Goal: Task Accomplishment & Management: Manage account settings

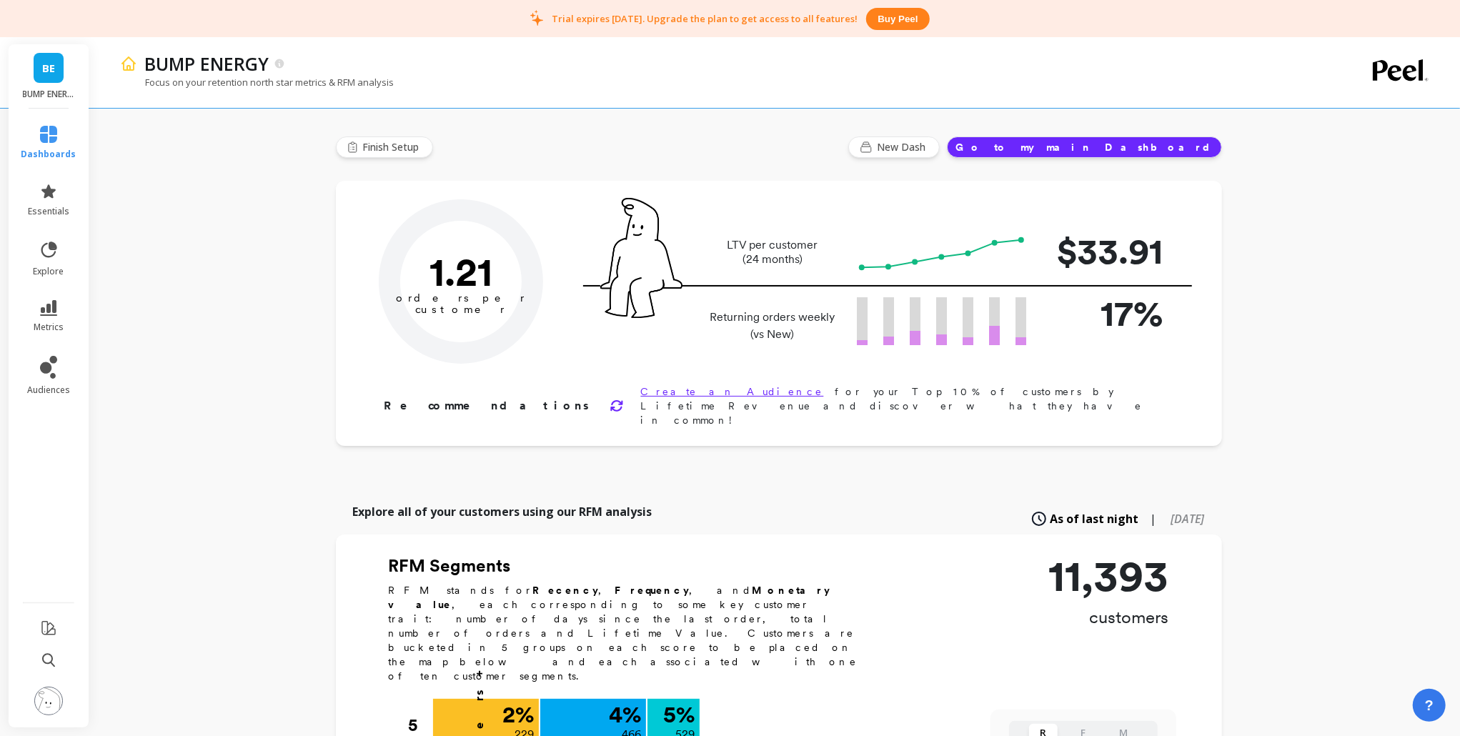
type input "Champions"
type input "529"
drag, startPoint x: 553, startPoint y: 21, endPoint x: 647, endPoint y: 17, distance: 94.5
click at [647, 17] on p "Trial expires in 7 days. Upgrade the plan to get access to all features!" at bounding box center [705, 18] width 306 height 13
click at [656, 21] on p "Trial expires in 7 days. Upgrade the plan to get access to all features!" at bounding box center [705, 18] width 306 height 13
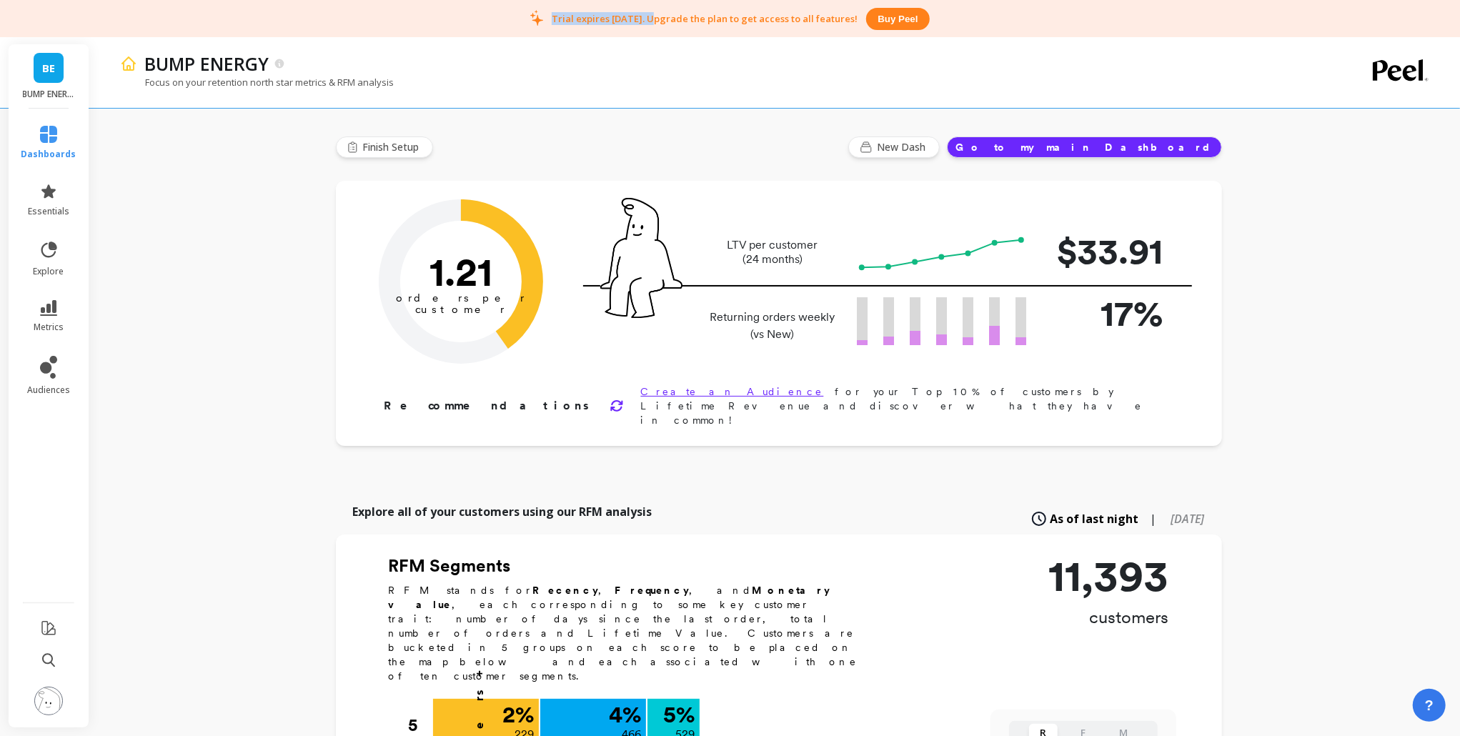
drag, startPoint x: 552, startPoint y: 20, endPoint x: 646, endPoint y: 22, distance: 94.4
click at [646, 22] on p "Trial expires in 7 days. Upgrade the plan to get access to all features!" at bounding box center [705, 18] width 306 height 13
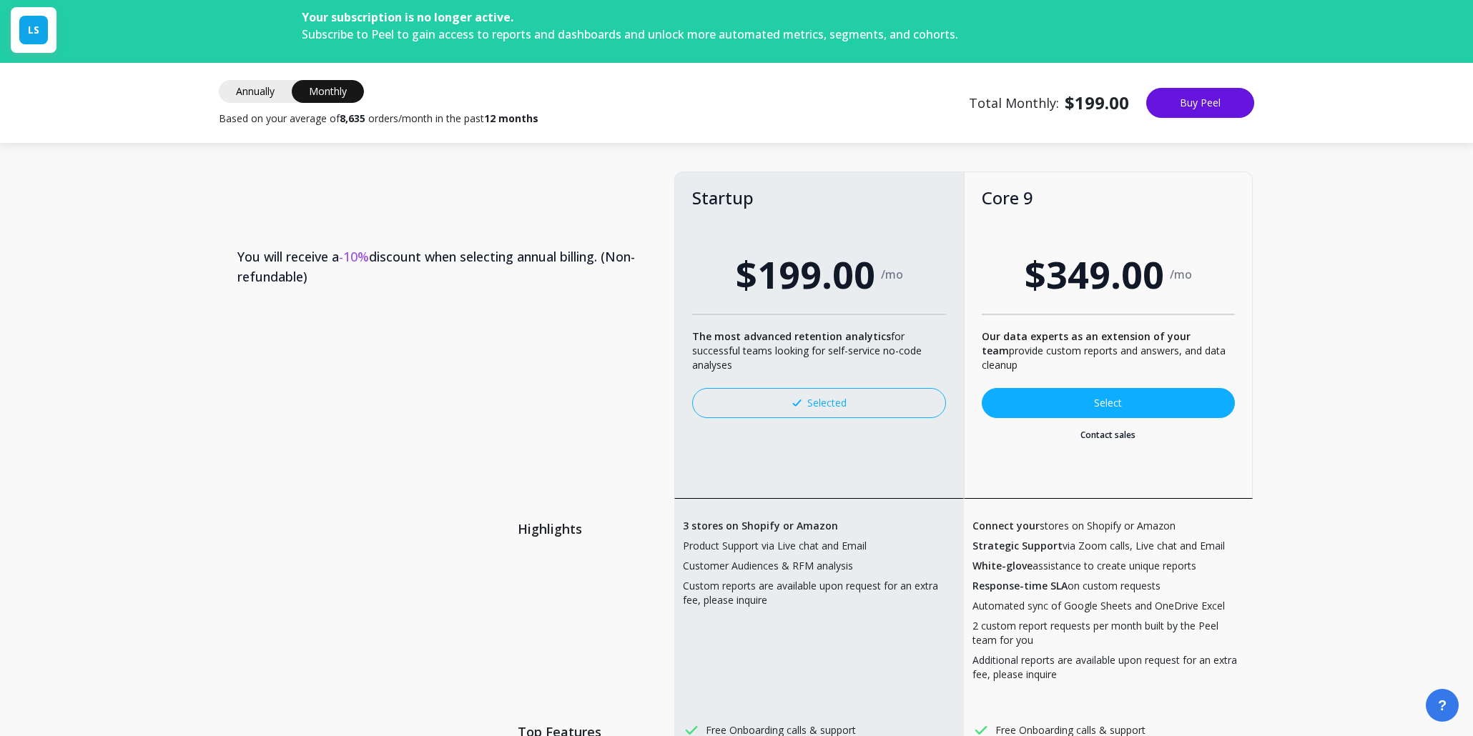
drag, startPoint x: 208, startPoint y: 123, endPoint x: 405, endPoint y: 0, distance: 232.5
click at [588, 102] on div "Annually Monthly Monthly Based on your average of 8,635 orders/month in the pas…" at bounding box center [736, 103] width 1098 height 46
drag, startPoint x: 290, startPoint y: 16, endPoint x: 510, endPoint y: 15, distance: 219.5
click at [510, 15] on div "Your subscription is no longer active. Subscribe to Peel to gain access to repo…" at bounding box center [736, 31] width 915 height 63
click at [502, 233] on th "You will receive a -10% discount when selecting annual billing. (Non-refundable)" at bounding box center [447, 267] width 454 height 86
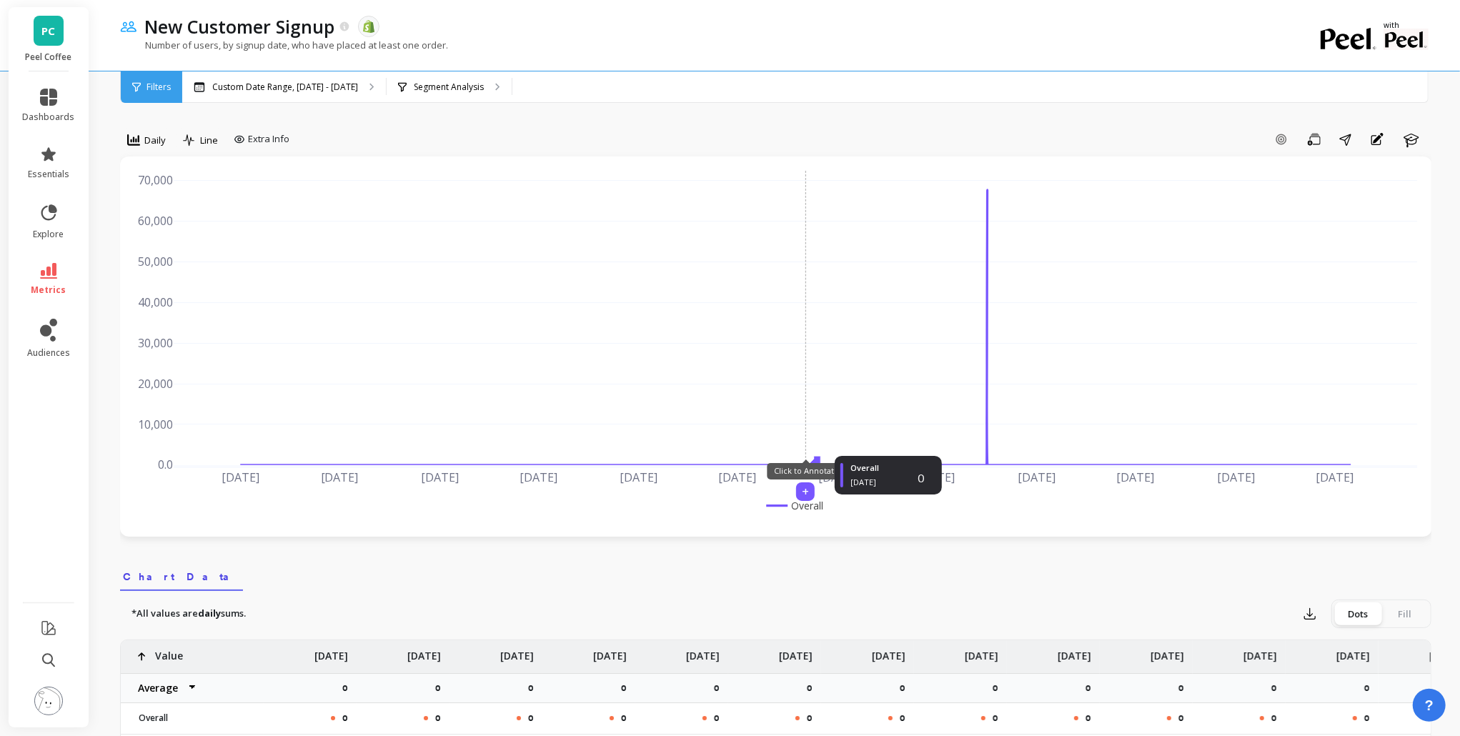
scroll to position [381, 0]
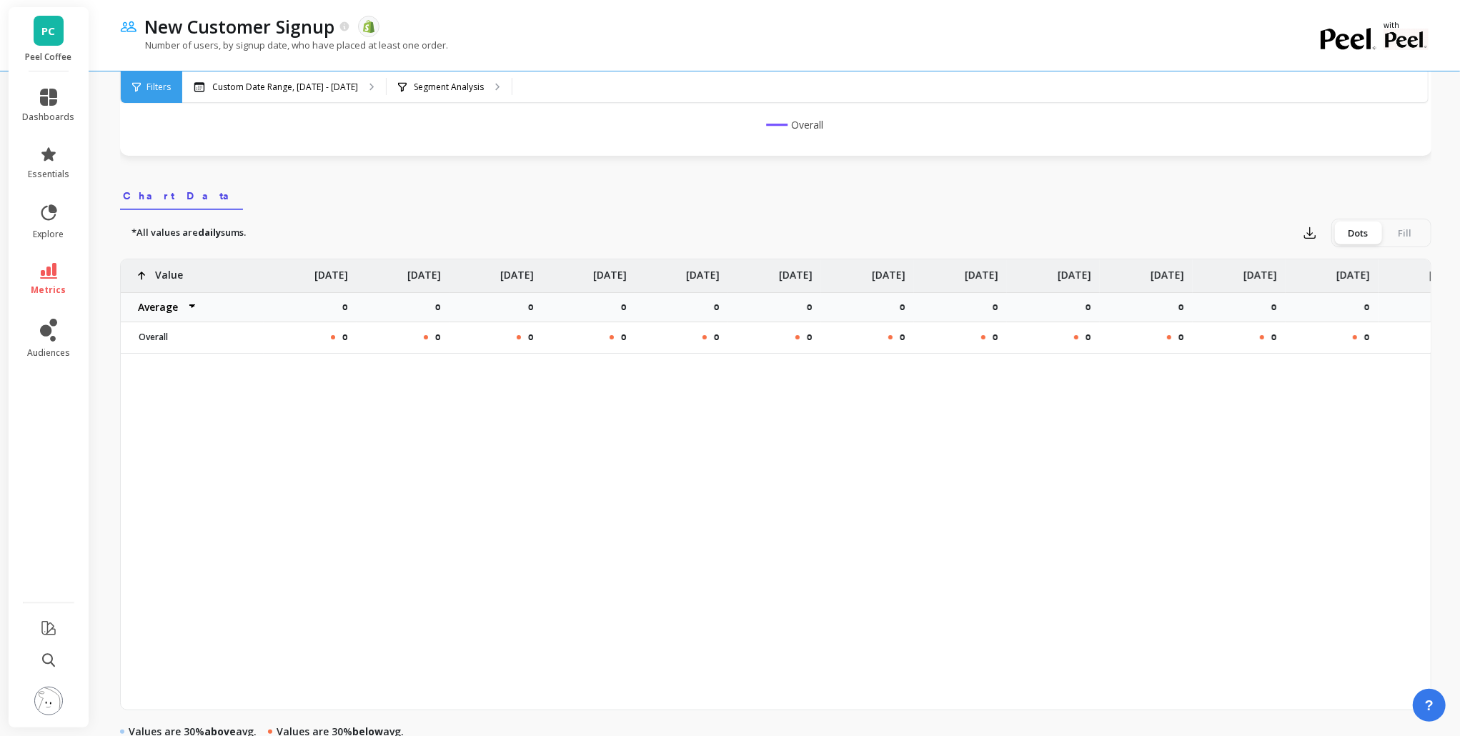
drag, startPoint x: 1163, startPoint y: 320, endPoint x: 811, endPoint y: 332, distance: 352.6
click at [646, 330] on div "0" at bounding box center [682, 337] width 93 height 30
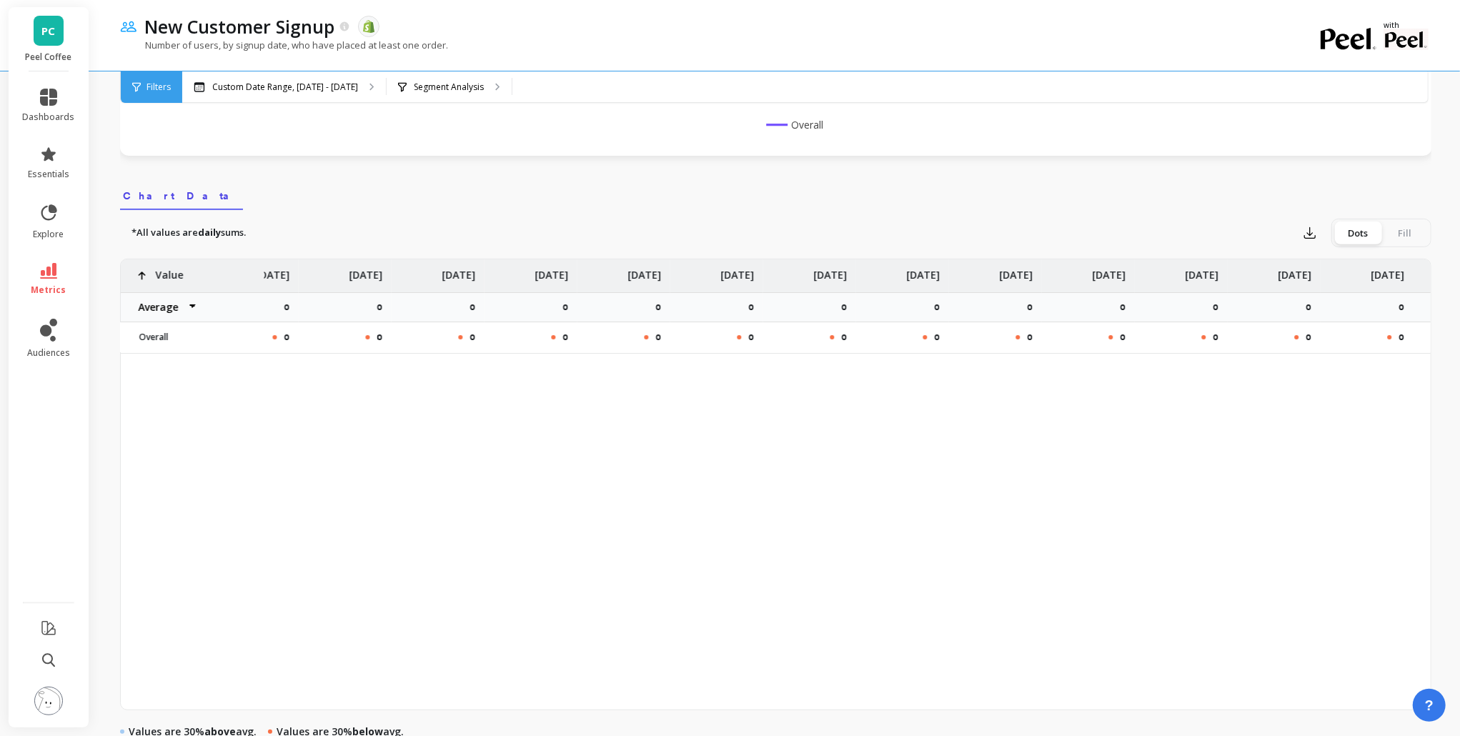
scroll to position [0, 117761]
